Goal: Information Seeking & Learning: Understand process/instructions

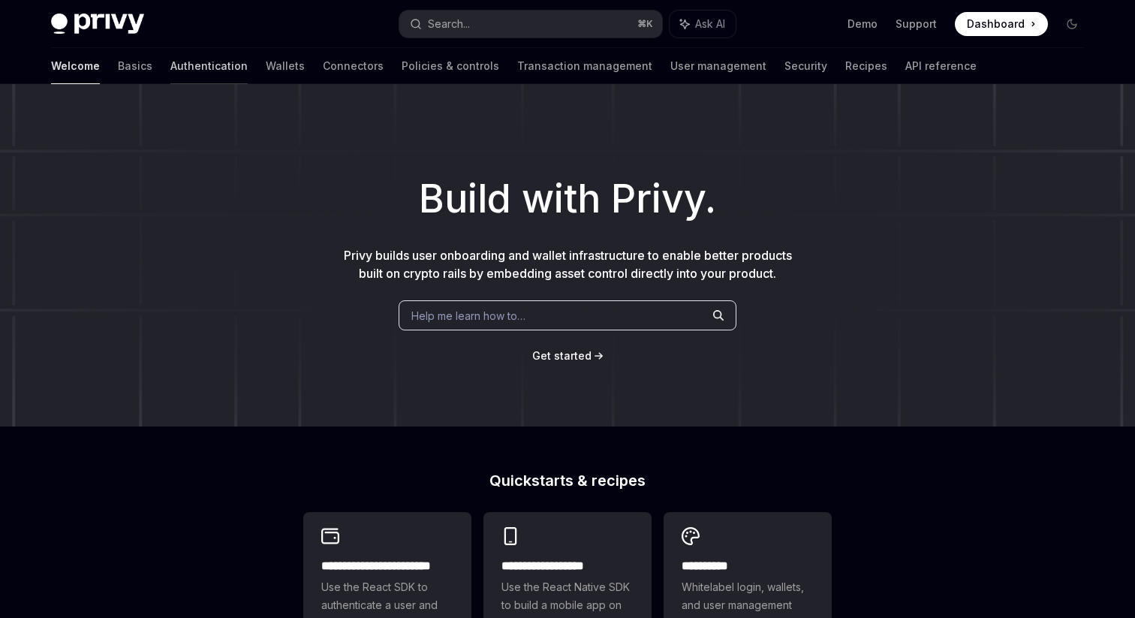
click at [170, 71] on link "Authentication" at bounding box center [208, 66] width 77 height 36
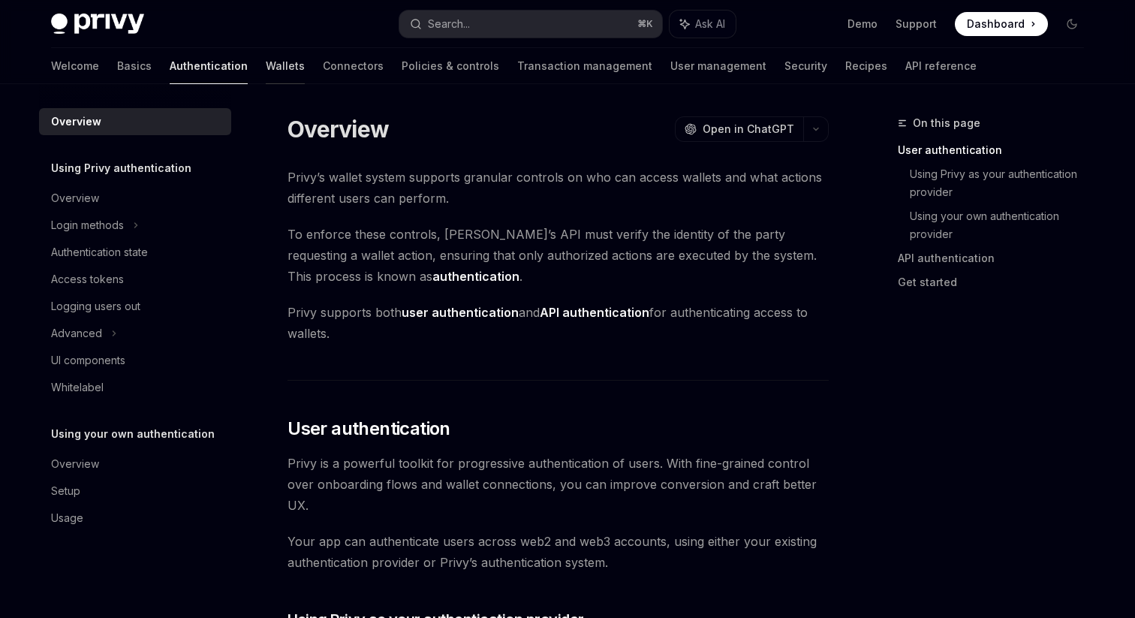
click at [266, 71] on link "Wallets" at bounding box center [285, 66] width 39 height 36
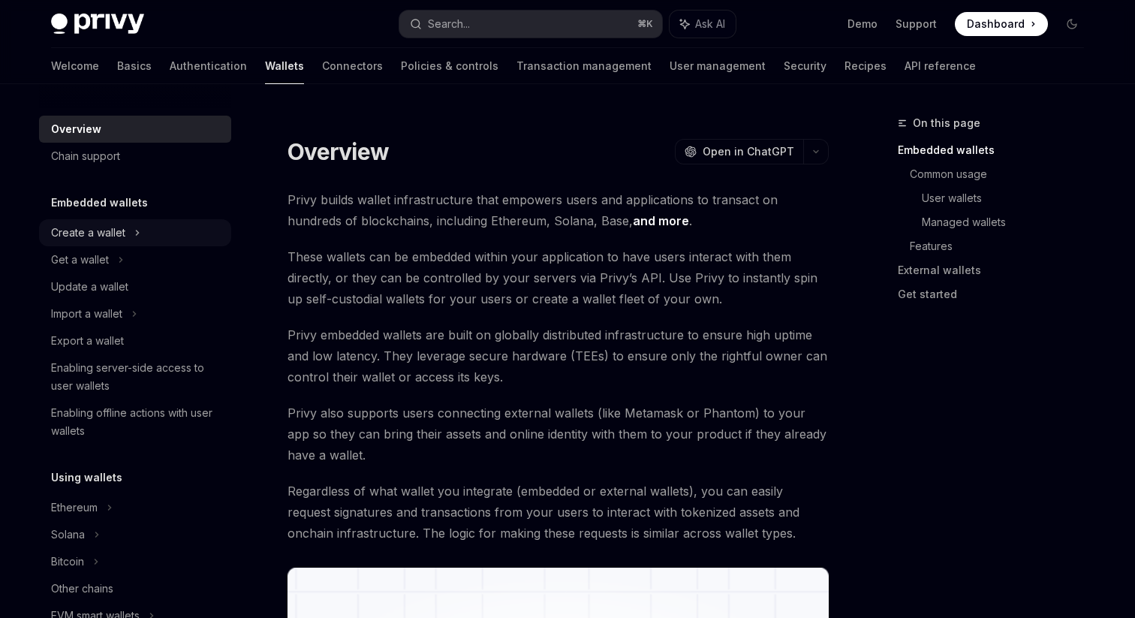
click at [122, 246] on div "Create a wallet" at bounding box center [135, 232] width 192 height 27
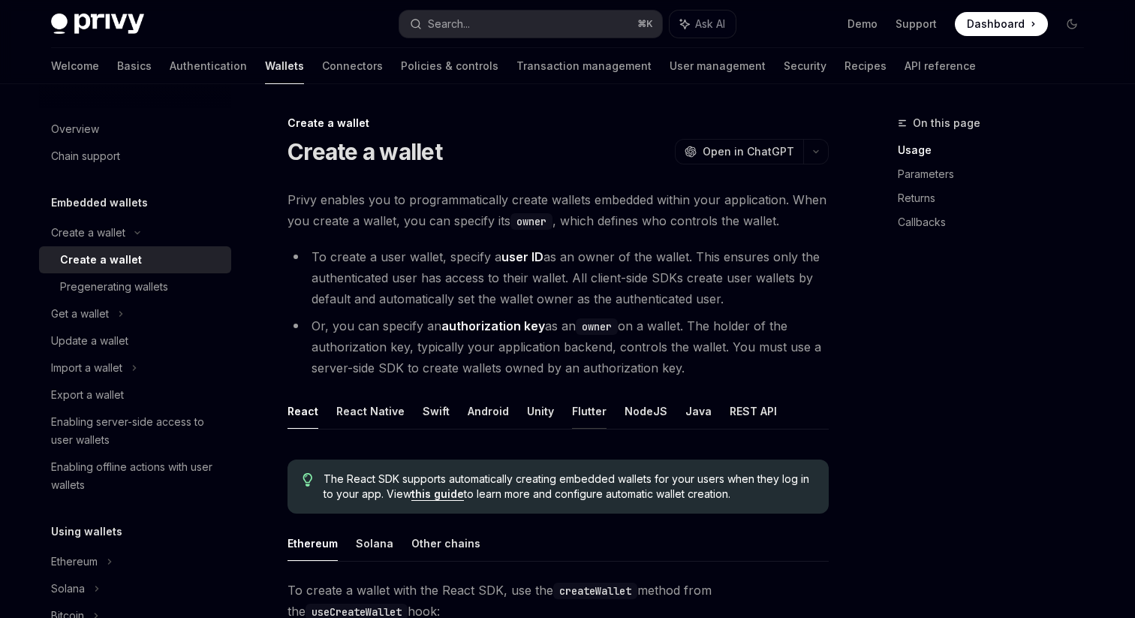
click at [584, 426] on button "Flutter" at bounding box center [589, 411] width 35 height 35
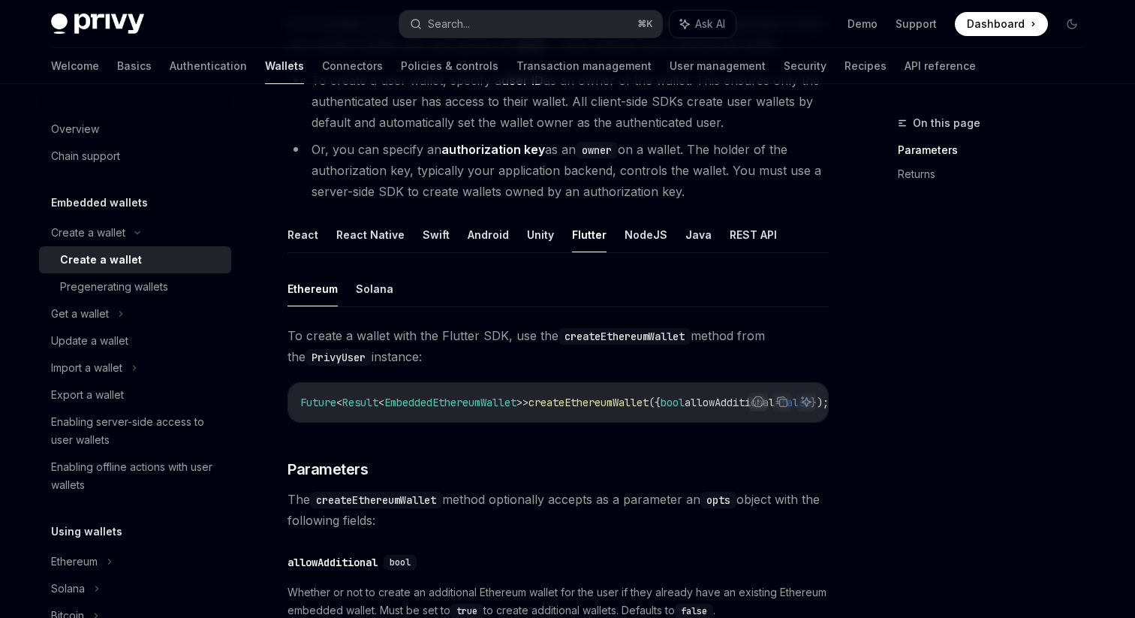
scroll to position [178, 0]
click at [350, 306] on div "Ethereum Solana To create a wallet with the Flutter SDK, use the createEthereum…" at bounding box center [558, 524] width 541 height 509
click at [351, 303] on ul "Ethereum Solana" at bounding box center [558, 288] width 541 height 36
click at [357, 303] on button "Solana" at bounding box center [375, 287] width 38 height 35
type textarea "*"
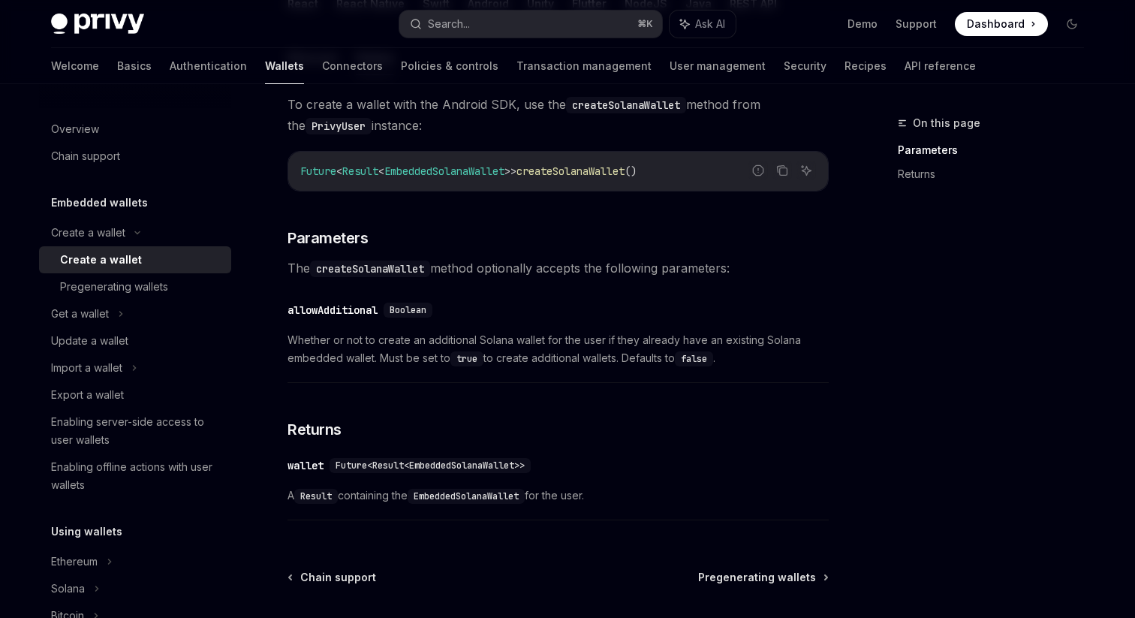
scroll to position [416, 0]
